Goal: Navigation & Orientation: Find specific page/section

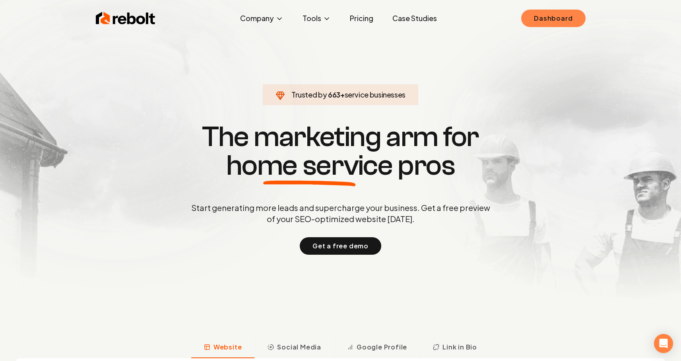
click at [557, 18] on link "Dashboard" at bounding box center [554, 19] width 64 height 18
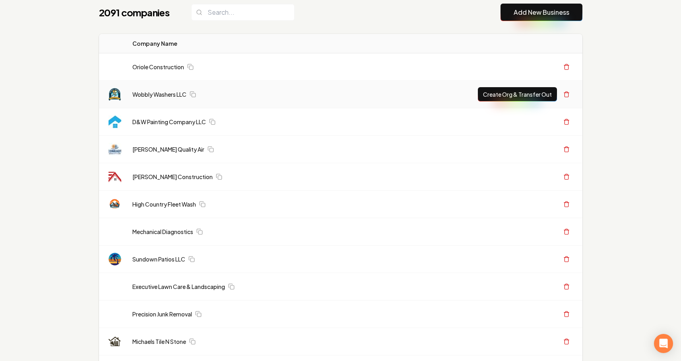
scroll to position [12, 0]
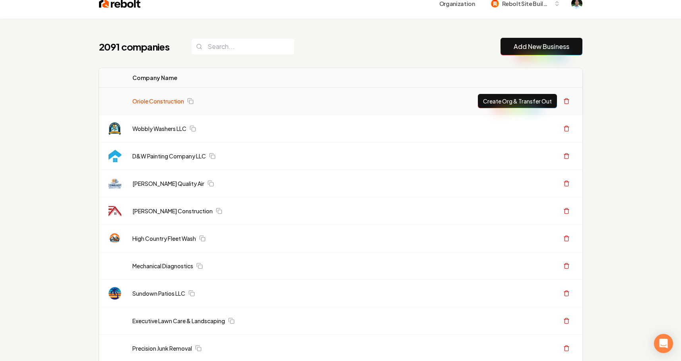
click at [176, 99] on link "Oriole Construction" at bounding box center [158, 101] width 52 height 8
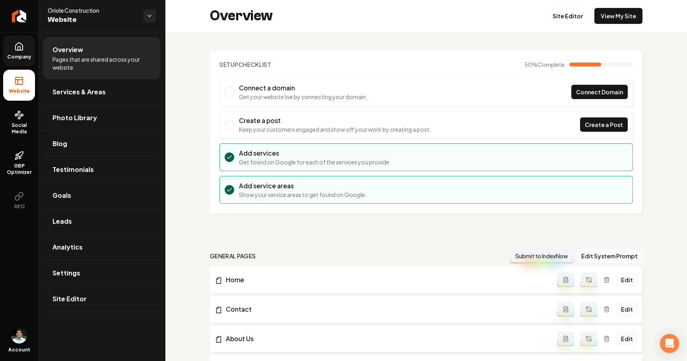
click at [16, 46] on icon at bounding box center [19, 47] width 10 height 10
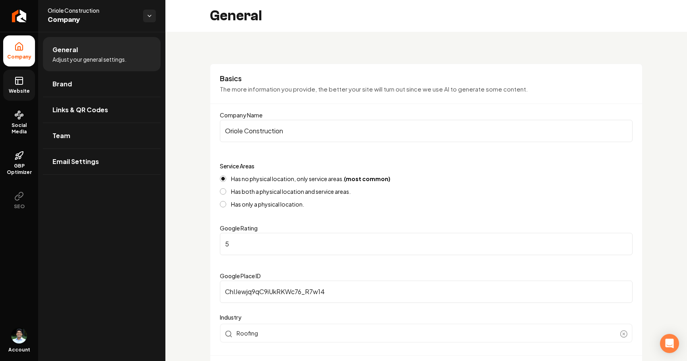
click at [17, 75] on link "Website" at bounding box center [19, 85] width 32 height 31
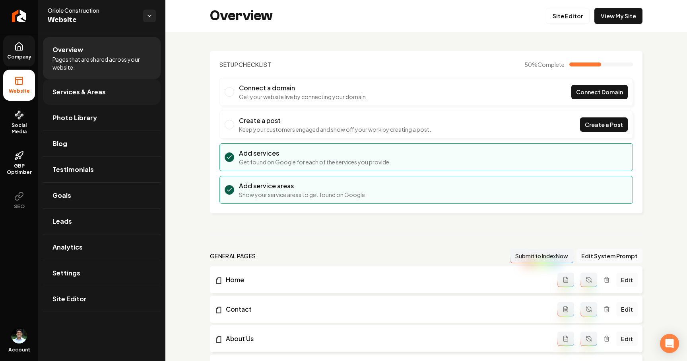
click at [74, 86] on link "Services & Areas" at bounding box center [102, 91] width 118 height 25
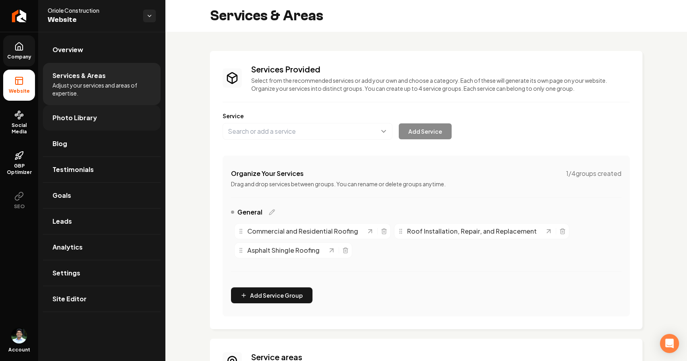
click at [86, 119] on span "Photo Library" at bounding box center [75, 118] width 45 height 10
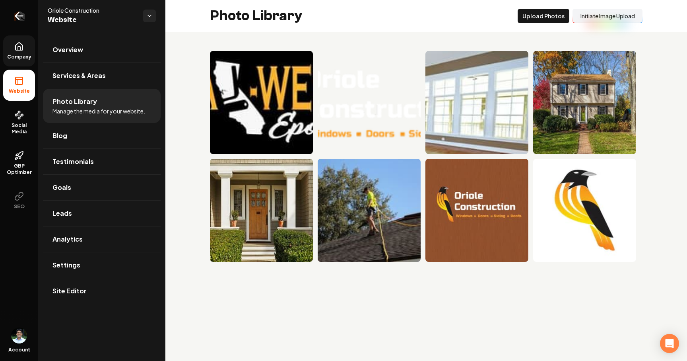
click at [23, 12] on icon "Return to dashboard" at bounding box center [19, 16] width 13 height 13
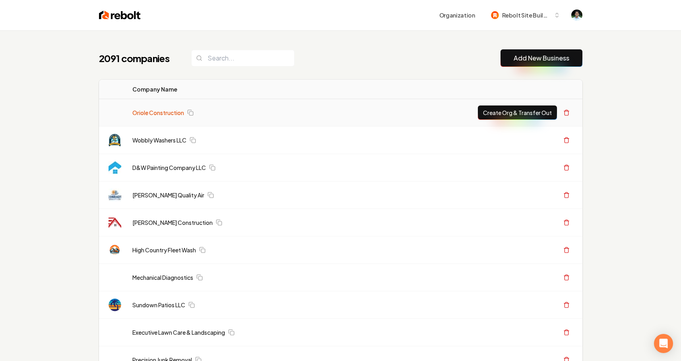
click at [174, 112] on link "Oriole Construction" at bounding box center [158, 113] width 52 height 8
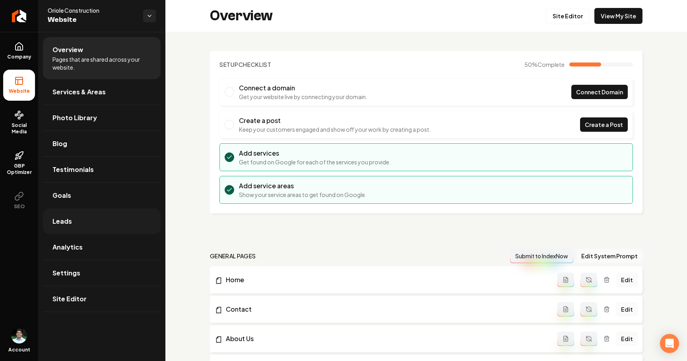
click at [64, 221] on span "Leads" at bounding box center [62, 221] width 19 height 10
